Goal: Task Accomplishment & Management: Use online tool/utility

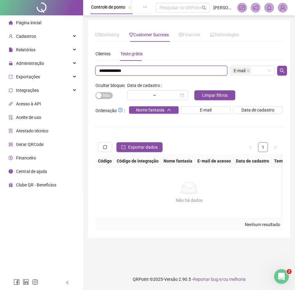
click at [144, 72] on input "**********" at bounding box center [161, 71] width 132 height 10
click at [112, 55] on div "Clientes Teste grátis" at bounding box center [118, 54] width 47 height 14
click at [98, 51] on div "Clientes" at bounding box center [102, 54] width 15 height 14
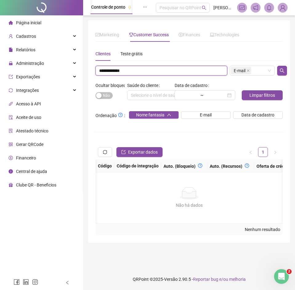
click at [126, 70] on input "**********" at bounding box center [161, 71] width 132 height 10
type input "*****"
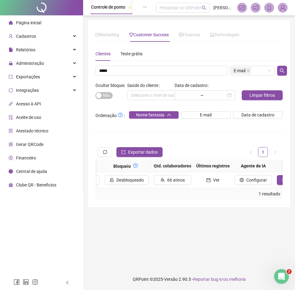
scroll to position [0, 696]
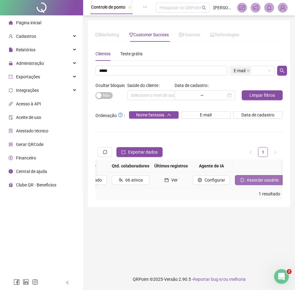
click at [240, 179] on icon "login" at bounding box center [242, 180] width 4 height 4
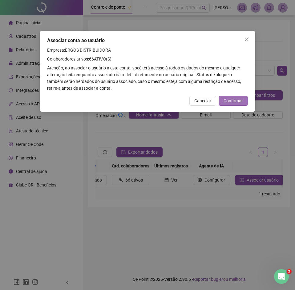
click at [243, 97] on button "Confirmar" at bounding box center [232, 101] width 29 height 10
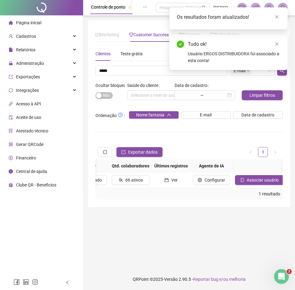
drag, startPoint x: 36, startPoint y: 1, endPoint x: 39, endPoint y: 4, distance: 3.7
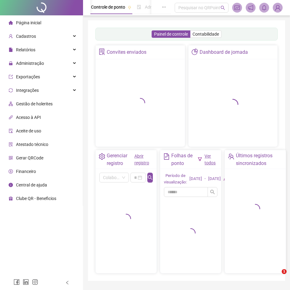
click at [279, 9] on img at bounding box center [277, 7] width 9 height 9
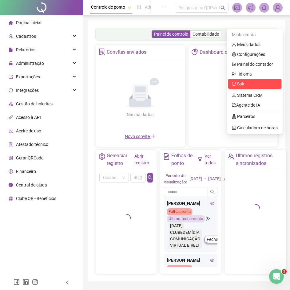
click at [248, 85] on span "Sair" at bounding box center [255, 84] width 46 height 7
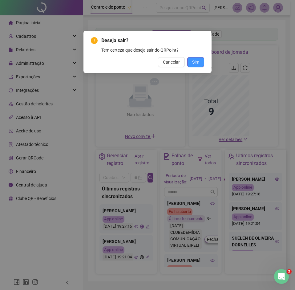
click at [194, 64] on span "Sim" at bounding box center [195, 62] width 7 height 7
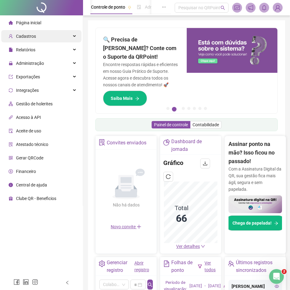
click at [38, 35] on div "Cadastros" at bounding box center [41, 36] width 80 height 12
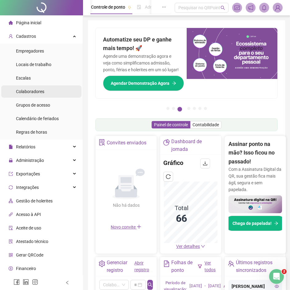
click at [56, 90] on li "Colaboradores" at bounding box center [41, 92] width 80 height 12
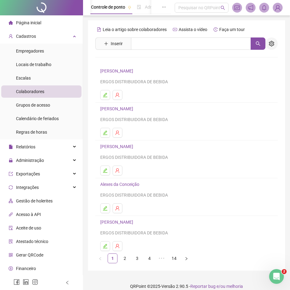
click at [271, 43] on icon "setting" at bounding box center [271, 44] width 5 height 6
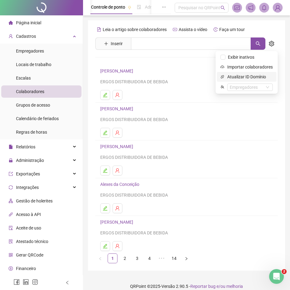
click at [246, 78] on span "Atualizar ID Domínio" at bounding box center [250, 77] width 46 height 7
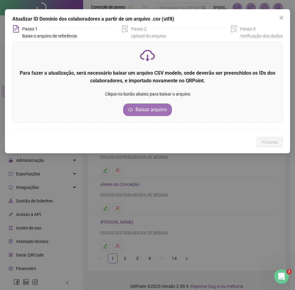
click at [142, 111] on span "Baixar arquivo" at bounding box center [150, 109] width 31 height 7
click at [145, 111] on span "Baixar arquivo" at bounding box center [150, 109] width 31 height 7
click at [51, 147] on div "Próximo" at bounding box center [147, 143] width 270 height 10
click at [178, 77] on p "Para fazer a atualização, será necessário baixar um arquivo CSV modelo, onde de…" at bounding box center [147, 76] width 257 height 15
click at [173, 97] on p "Clique no botão abaixo para baixar o arquivo" at bounding box center [147, 94] width 257 height 7
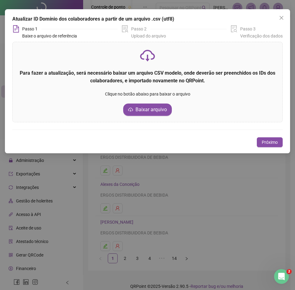
click at [171, 94] on p "Clique no botão abaixo para baixar o arquivo" at bounding box center [147, 94] width 257 height 7
click at [270, 145] on span "Próximo" at bounding box center [270, 142] width 16 height 7
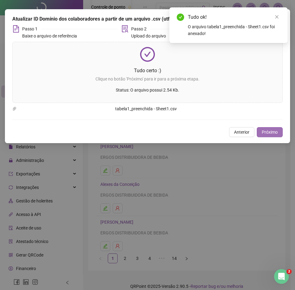
click at [274, 134] on span "Próximo" at bounding box center [270, 132] width 16 height 7
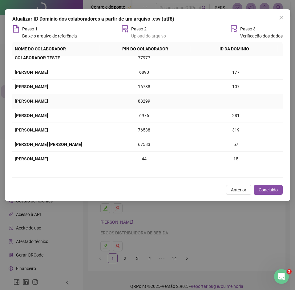
scroll to position [277, 0]
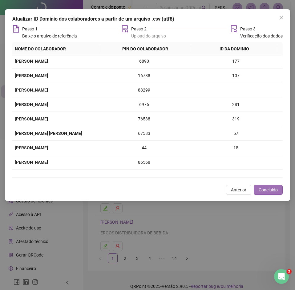
click at [269, 191] on span "Concluído" at bounding box center [267, 190] width 19 height 7
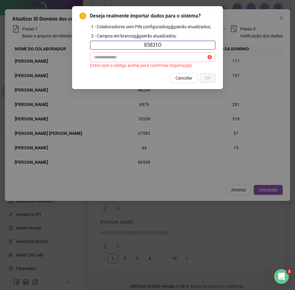
click at [162, 52] on span at bounding box center [153, 57] width 126 height 10
click at [161, 56] on input "text" at bounding box center [150, 57] width 113 height 7
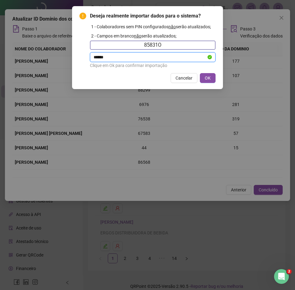
type input "******"
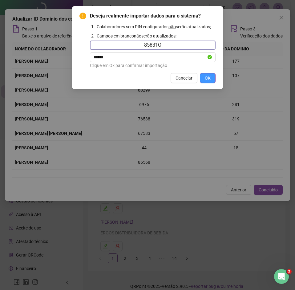
click at [204, 75] on button "OK" at bounding box center [208, 78] width 16 height 10
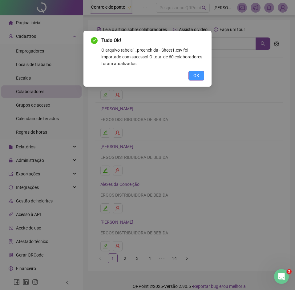
click at [196, 79] on button "OK" at bounding box center [196, 76] width 16 height 10
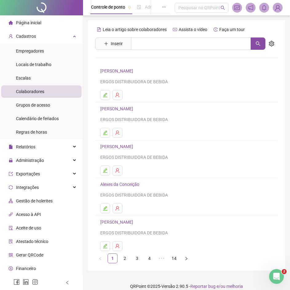
click at [279, 9] on img at bounding box center [277, 7] width 9 height 9
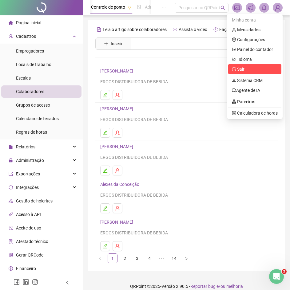
click at [252, 69] on span "Sair" at bounding box center [255, 69] width 46 height 7
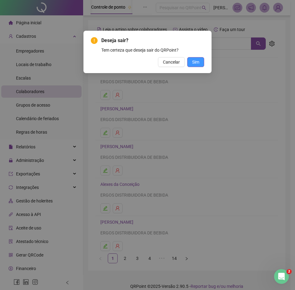
click at [201, 64] on button "Sim" at bounding box center [195, 62] width 17 height 10
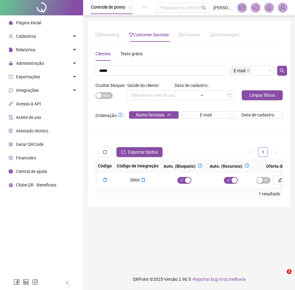
click at [119, 73] on input "*****" at bounding box center [161, 71] width 132 height 10
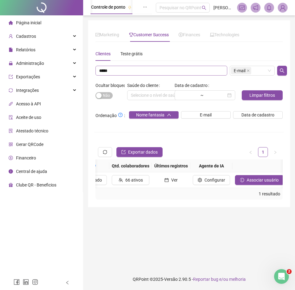
click at [119, 73] on input "*****" at bounding box center [161, 71] width 132 height 10
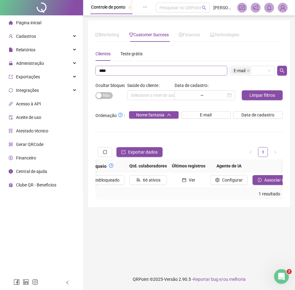
type input "****"
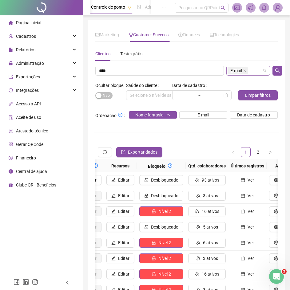
click at [241, 70] on span "E-mail" at bounding box center [236, 70] width 12 height 7
click at [242, 70] on span "E-mail" at bounding box center [238, 70] width 20 height 7
click at [245, 72] on span at bounding box center [244, 70] width 3 height 7
click at [245, 71] on div "Escolha um ou mais filtros" at bounding box center [248, 71] width 44 height 10
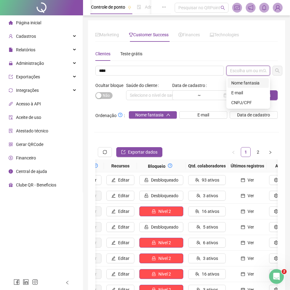
drag, startPoint x: 249, startPoint y: 85, endPoint x: 263, endPoint y: 77, distance: 16.1
click at [249, 85] on div "Nome fantasia" at bounding box center [248, 83] width 34 height 7
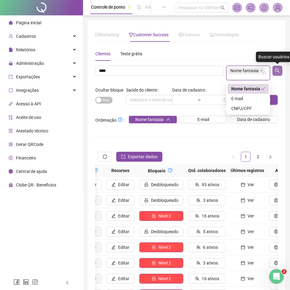
click at [278, 68] on icon "search" at bounding box center [277, 70] width 5 height 5
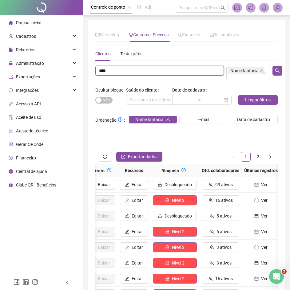
click at [136, 71] on input "****" at bounding box center [159, 71] width 129 height 10
paste input "**********"
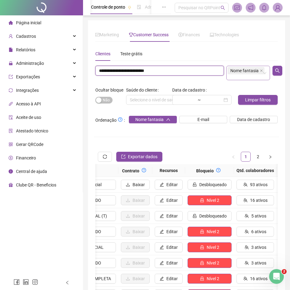
click at [252, 72] on span "Nome fantasia" at bounding box center [244, 70] width 28 height 7
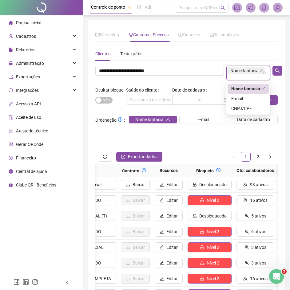
click at [245, 89] on div "Nome fantasia" at bounding box center [246, 89] width 30 height 7
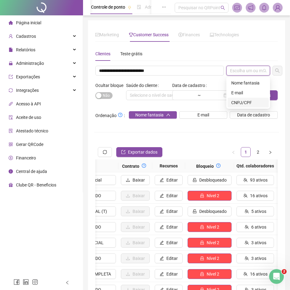
click at [248, 100] on div "CNPJ/CPF" at bounding box center [248, 102] width 34 height 7
click at [246, 94] on div "E-mail" at bounding box center [248, 93] width 34 height 7
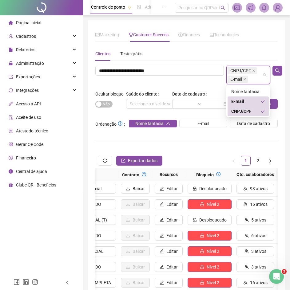
drag, startPoint x: 248, startPoint y: 110, endPoint x: 248, endPoint y: 103, distance: 7.4
click at [248, 110] on div "CNPJ/CPF" at bounding box center [246, 111] width 30 height 7
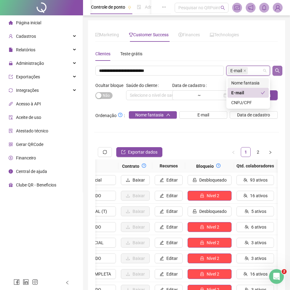
click at [277, 71] on icon "search" at bounding box center [277, 70] width 5 height 5
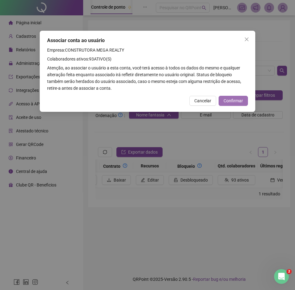
click at [238, 100] on span "Confirmar" at bounding box center [232, 101] width 19 height 7
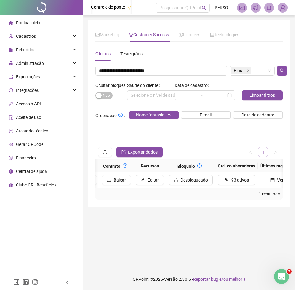
click at [129, 65] on div "**********" at bounding box center [188, 123] width 187 height 153
drag, startPoint x: 129, startPoint y: 66, endPoint x: 129, endPoint y: 74, distance: 8.6
click at [129, 68] on div "**********" at bounding box center [188, 123] width 187 height 153
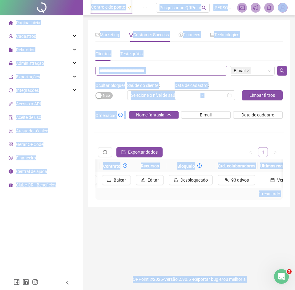
click at [129, 74] on input "**********" at bounding box center [161, 71] width 132 height 10
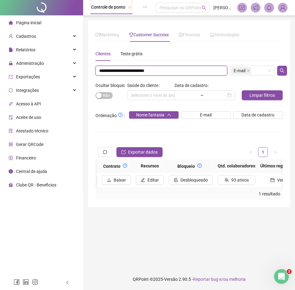
click at [129, 74] on input "**********" at bounding box center [161, 71] width 132 height 10
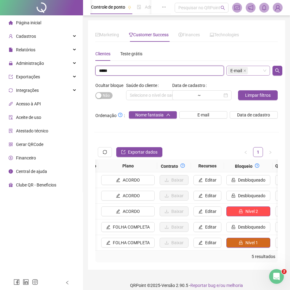
click at [244, 69] on span at bounding box center [244, 70] width 3 height 7
click at [245, 69] on div "Escolha um ou mais filtros" at bounding box center [248, 71] width 44 height 10
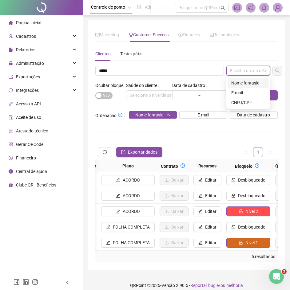
click at [241, 83] on div "Nome fantasia" at bounding box center [248, 83] width 34 height 7
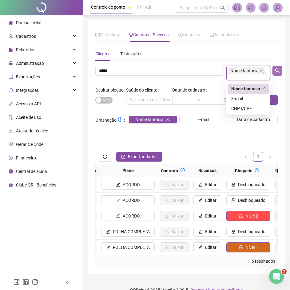
click at [282, 66] on button "button" at bounding box center [278, 71] width 10 height 10
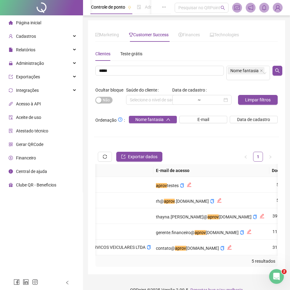
scroll to position [0, 322]
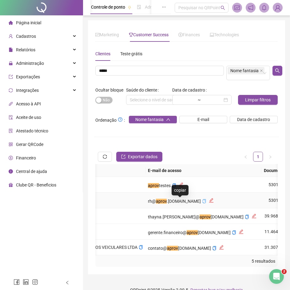
click at [202, 203] on icon "copy" at bounding box center [204, 201] width 4 height 4
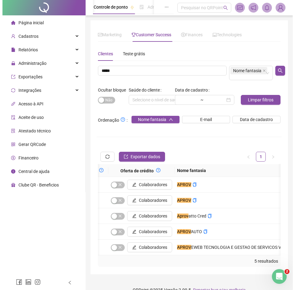
scroll to position [0, 150]
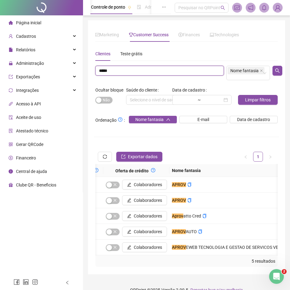
click at [130, 73] on input "*****" at bounding box center [159, 71] width 129 height 10
paste input "**********"
click at [245, 70] on span "Nome fantasia" at bounding box center [244, 70] width 28 height 7
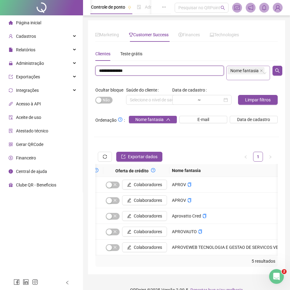
type input "**********"
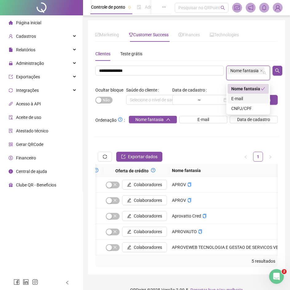
drag, startPoint x: 244, startPoint y: 96, endPoint x: 252, endPoint y: 88, distance: 10.9
click at [244, 96] on div "E-mail" at bounding box center [248, 98] width 34 height 7
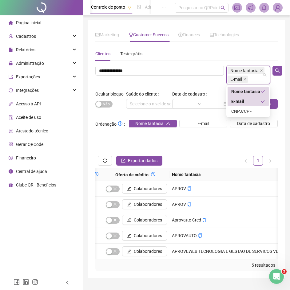
click at [252, 87] on div "Nome fantasia" at bounding box center [248, 92] width 41 height 10
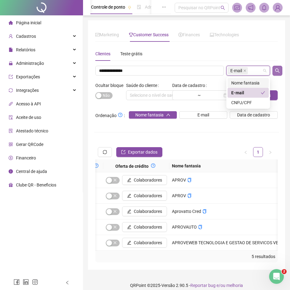
click at [274, 70] on button "button" at bounding box center [278, 71] width 10 height 10
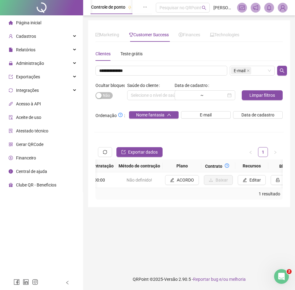
scroll to position [0, 501]
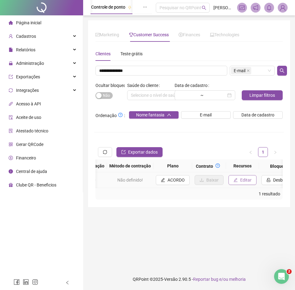
click at [240, 180] on span "Editar" at bounding box center [245, 180] width 11 height 7
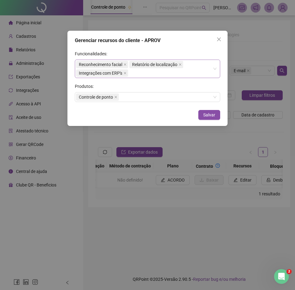
click at [166, 74] on div "Reconhecimento facial Relatório de localização Integrações com ERP's" at bounding box center [144, 68] width 136 height 17
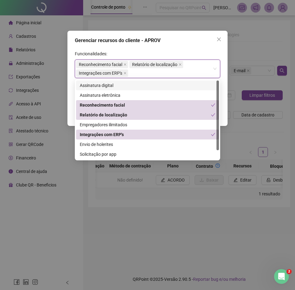
click at [126, 87] on div "Assinatura digital" at bounding box center [147, 85] width 135 height 7
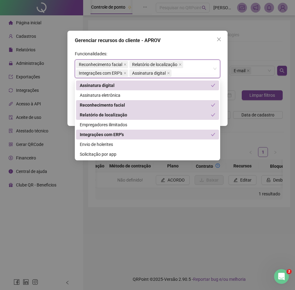
click at [156, 38] on div "Gerenciar recursos do cliente - APROV" at bounding box center [147, 40] width 145 height 7
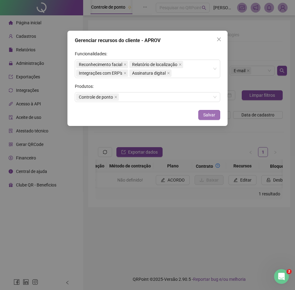
click at [205, 117] on span "Salvar" at bounding box center [209, 115] width 12 height 7
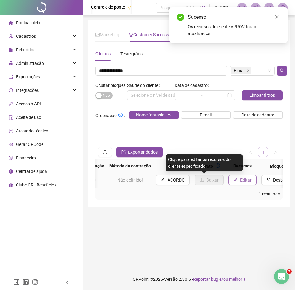
click at [228, 182] on button "Editar" at bounding box center [242, 180] width 28 height 10
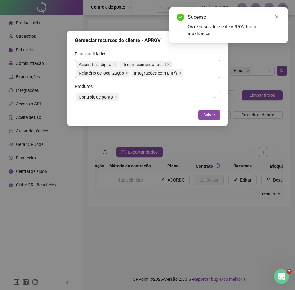
click at [195, 65] on div "Assinatura digital Reconhecimento facial Relatório de localização Integrações c…" at bounding box center [144, 68] width 136 height 17
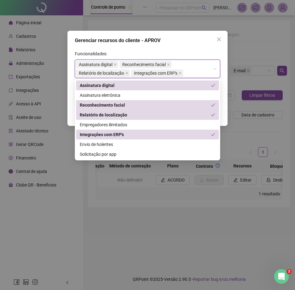
click at [203, 45] on div "Gerenciar recursos do cliente - APROV Funcionalidades: Assinatura digital Recon…" at bounding box center [147, 78] width 160 height 95
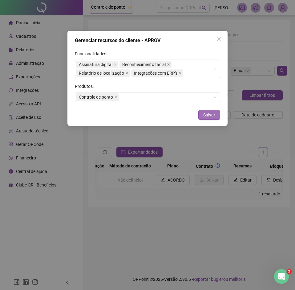
click at [215, 116] on span "Salvar" at bounding box center [209, 115] width 12 height 7
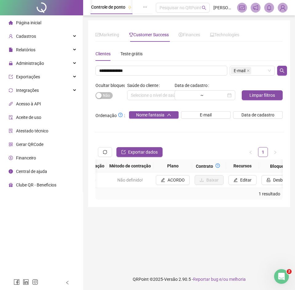
scroll to position [0, 665]
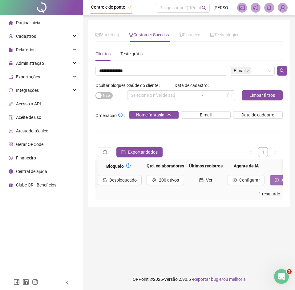
click at [281, 182] on span "Associar usuário" at bounding box center [297, 180] width 32 height 7
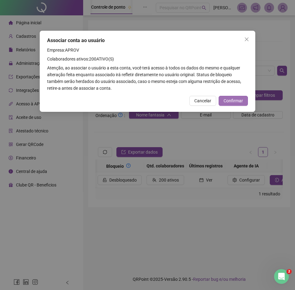
click at [239, 98] on span "Confirmar" at bounding box center [232, 101] width 19 height 7
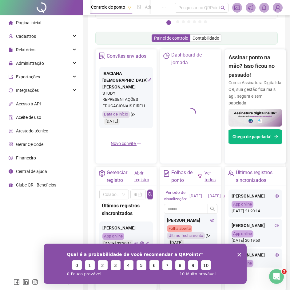
scroll to position [92, 0]
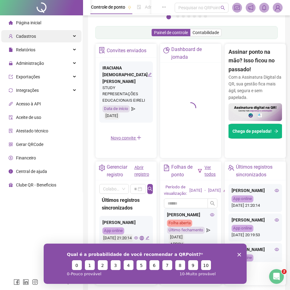
click at [36, 35] on div "Cadastros" at bounding box center [41, 36] width 80 height 12
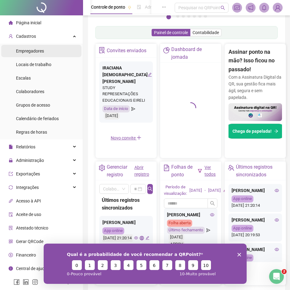
click at [33, 54] on div "Empregadores" at bounding box center [30, 51] width 28 height 12
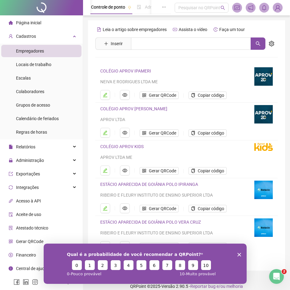
click at [126, 70] on link "COLÉGIO APROV IPAMERI" at bounding box center [125, 71] width 51 height 5
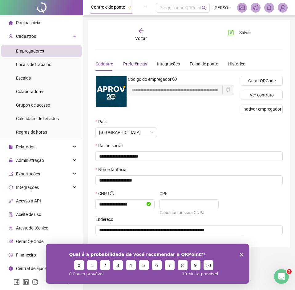
click at [142, 66] on span "Preferências" at bounding box center [135, 64] width 24 height 5
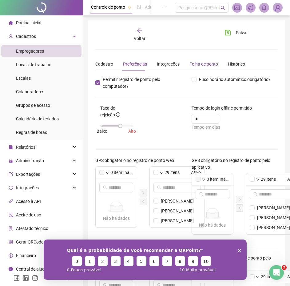
click at [200, 62] on div "Folha de ponto" at bounding box center [204, 64] width 29 height 7
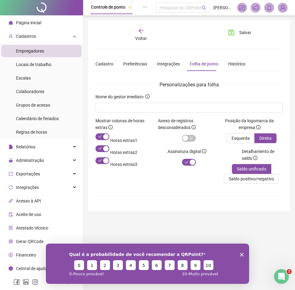
click at [137, 31] on div "Voltar" at bounding box center [140, 35] width 27 height 14
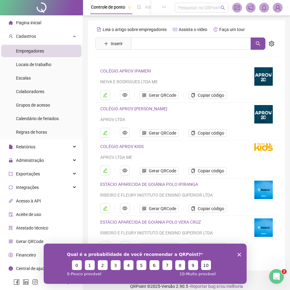
click at [118, 110] on link "COLÉGIO APROV [PERSON_NAME]" at bounding box center [133, 108] width 67 height 5
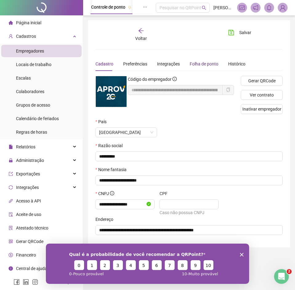
click at [201, 66] on div "Folha de ponto" at bounding box center [204, 64] width 29 height 7
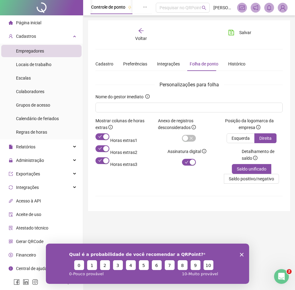
click at [143, 32] on icon "arrow-left" at bounding box center [141, 31] width 6 height 6
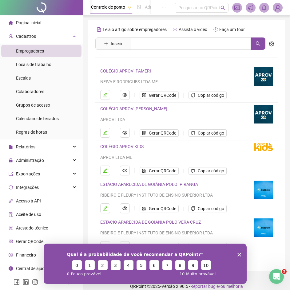
click at [139, 146] on link "COLÉGIO APROV KIDS" at bounding box center [121, 146] width 43 height 5
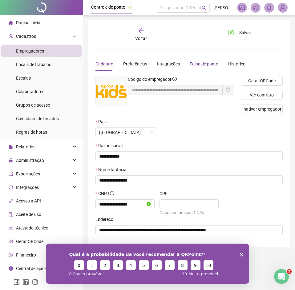
click at [200, 62] on div "Folha de ponto" at bounding box center [204, 64] width 29 height 7
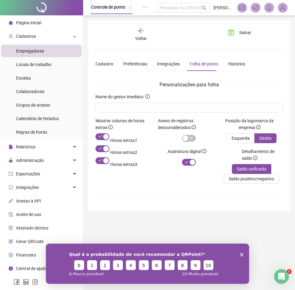
click at [146, 36] on span "Voltar" at bounding box center [141, 38] width 12 height 5
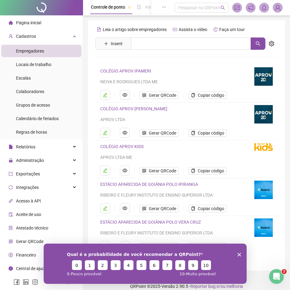
click at [139, 186] on link "ESTÁCIO APARECIDA DE GOIÂNIA POLO IPIRANGA" at bounding box center [149, 184] width 98 height 5
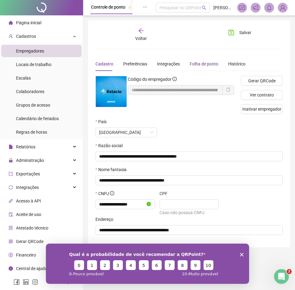
click at [195, 65] on div "Folha de ponto" at bounding box center [204, 64] width 29 height 7
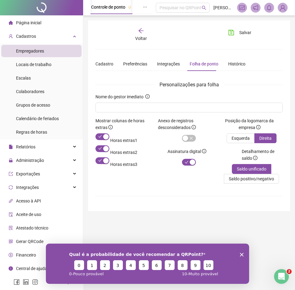
click at [136, 33] on div "Voltar" at bounding box center [140, 35] width 27 height 14
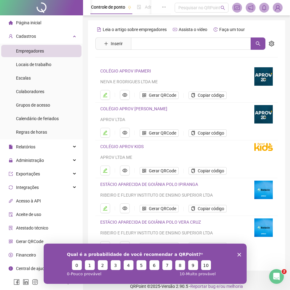
click at [144, 223] on link "ESTÁCIO APARECIDA DE GOIÂNIA POLO VERA CRUZ" at bounding box center [150, 222] width 101 height 5
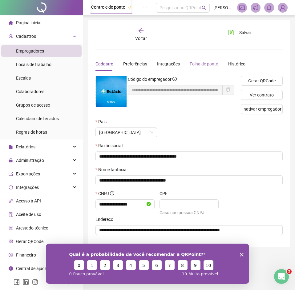
click at [198, 60] on div "Folha de ponto" at bounding box center [204, 64] width 29 height 14
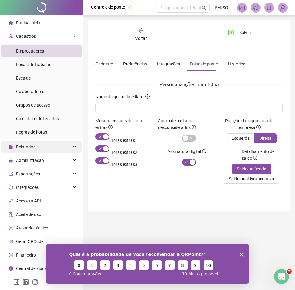
click at [34, 141] on span "Relatórios" at bounding box center [22, 147] width 27 height 12
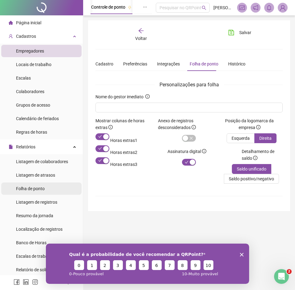
click at [39, 192] on div "Folha de ponto" at bounding box center [30, 189] width 29 height 12
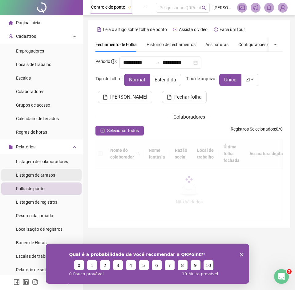
type input "**********"
